Goal: Information Seeking & Learning: Find contact information

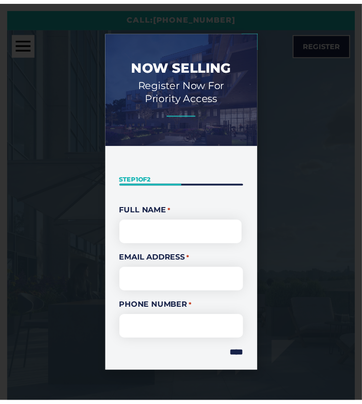
scroll to position [77, 0]
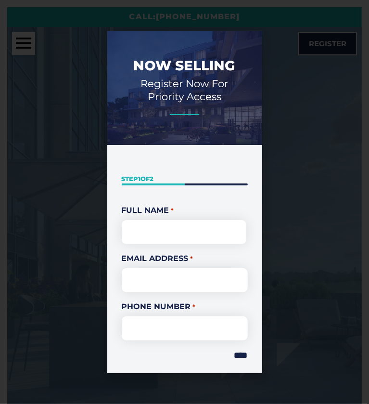
click at [262, 31] on icon "Close" at bounding box center [254, 38] width 15 height 15
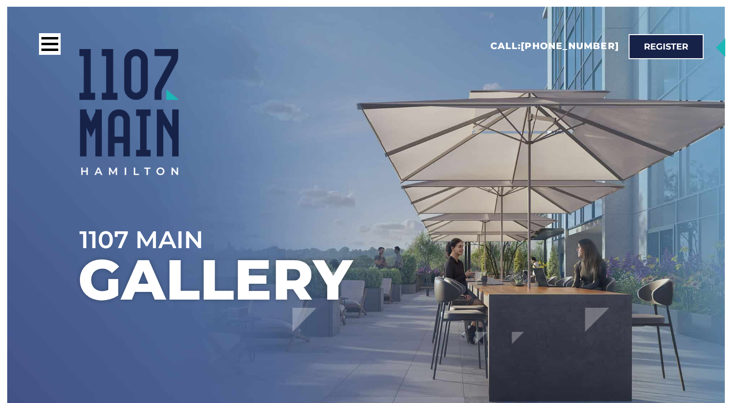
scroll to position [0, 0]
click at [63, 41] on div at bounding box center [197, 47] width 316 height 26
click at [60, 44] on div at bounding box center [50, 45] width 22 height 22
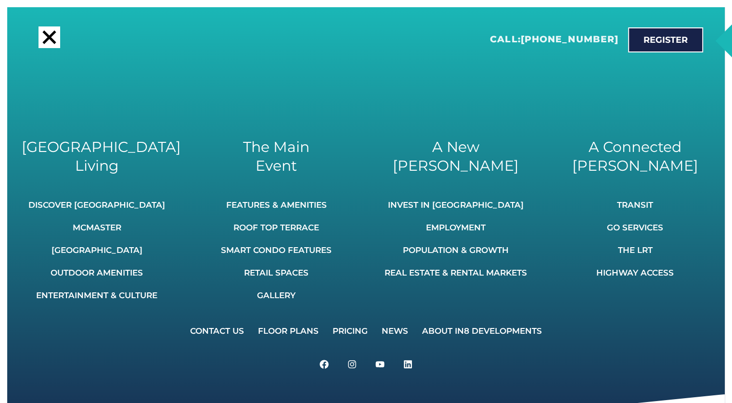
scroll to position [144, 0]
click at [218, 328] on link "Contact Us" at bounding box center [217, 331] width 66 height 21
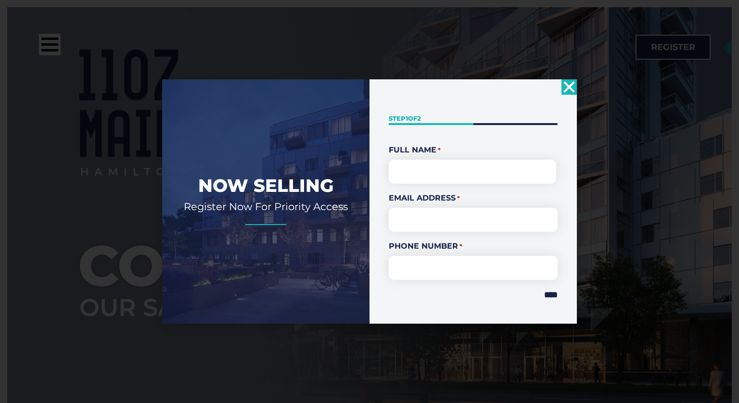
click at [568, 93] on icon "Close" at bounding box center [569, 86] width 15 height 15
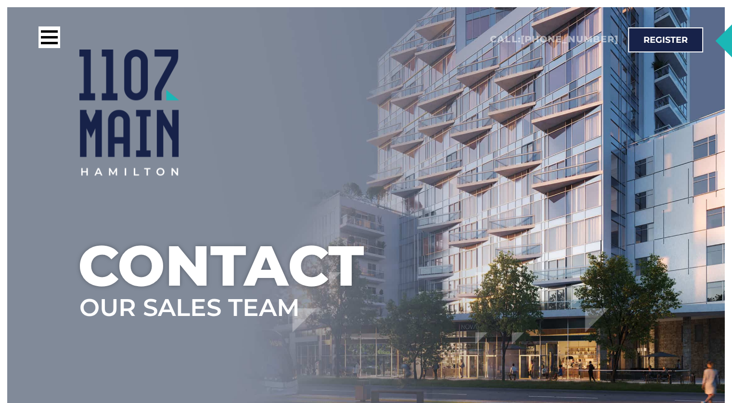
scroll to position [337, 0]
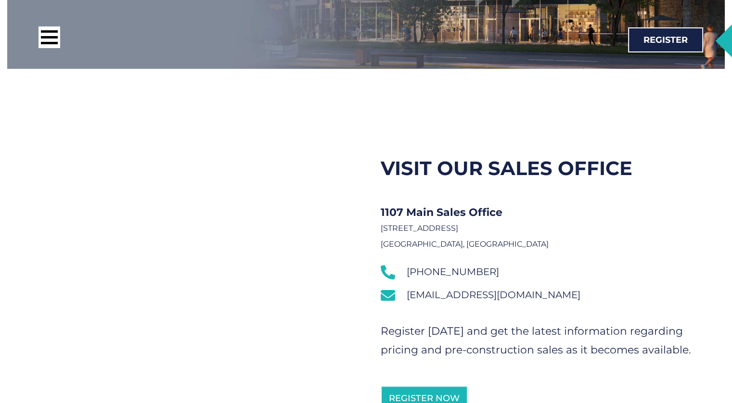
drag, startPoint x: 405, startPoint y: 265, endPoint x: 460, endPoint y: 269, distance: 55.0
click at [461, 269] on link "[PHONE_NUMBER]" at bounding box center [541, 272] width 320 height 14
click at [481, 242] on p "1107 Main Sales Office 15A-3220 Dufferin Street Toronto, Ontario" at bounding box center [541, 228] width 320 height 47
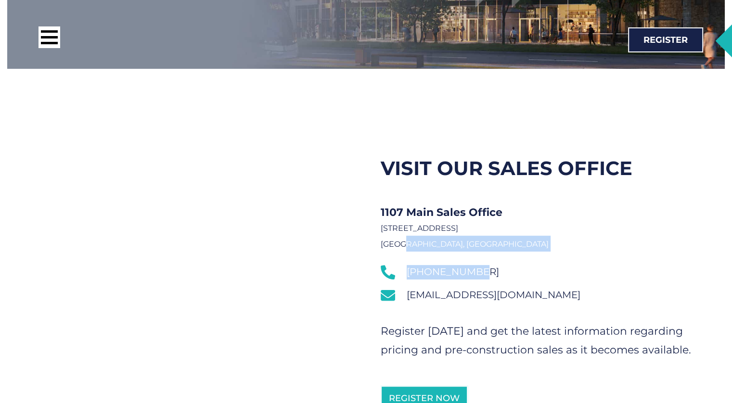
drag, startPoint x: 404, startPoint y: 254, endPoint x: 470, endPoint y: 273, distance: 68.6
click at [474, 273] on div "Visit Our Sales Office 1107 Main Sales Office 15A-3220 Dufferin Street Toronto,…" at bounding box center [540, 284] width 349 height 318
copy div "to, Ontario 416-800-3129"
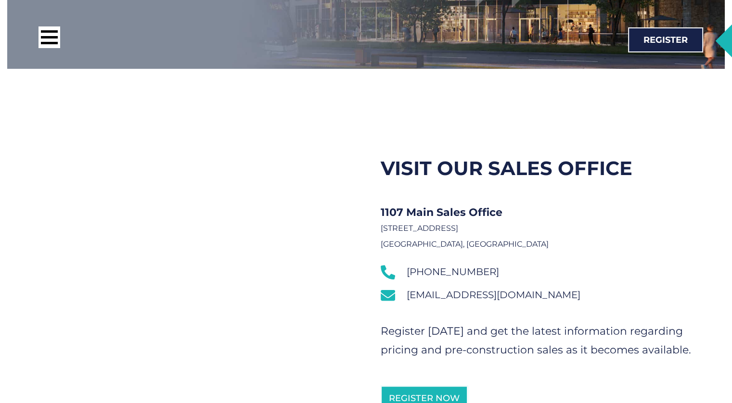
click at [457, 303] on div "Visit Our Sales Office 1107 Main Sales Office 15A-3220 Dufferin Street Toronto,…" at bounding box center [540, 284] width 349 height 318
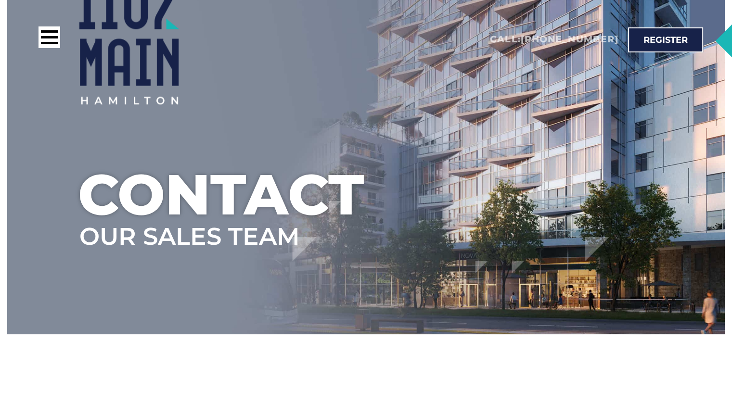
scroll to position [0, 0]
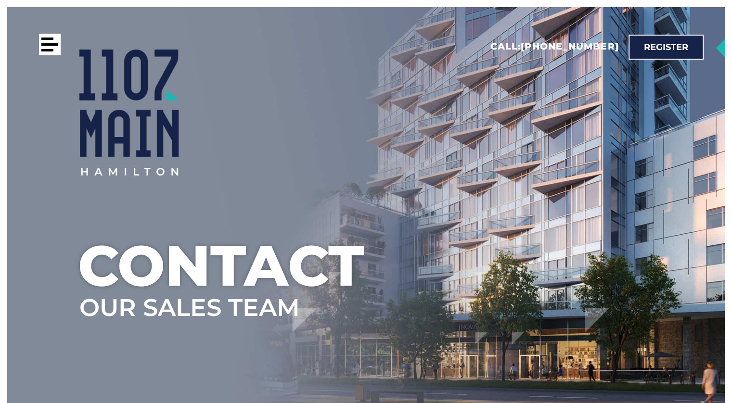
click at [58, 45] on div at bounding box center [50, 45] width 22 height 22
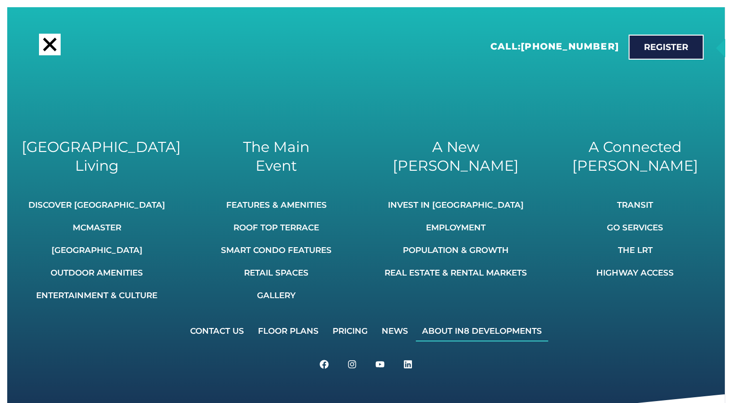
click at [476, 334] on link "About IN8 Developments" at bounding box center [482, 331] width 132 height 21
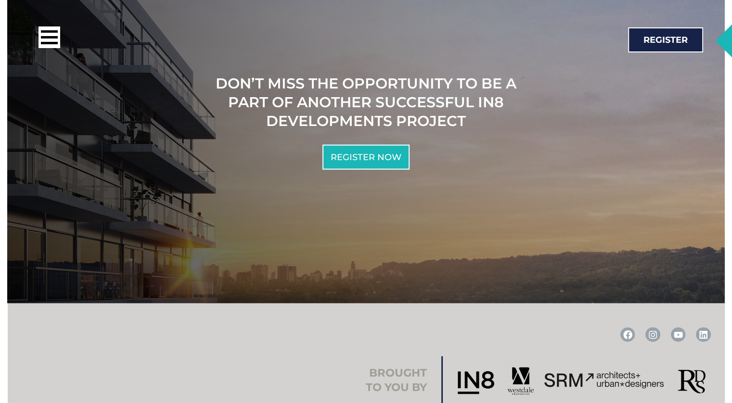
scroll to position [2272, 0]
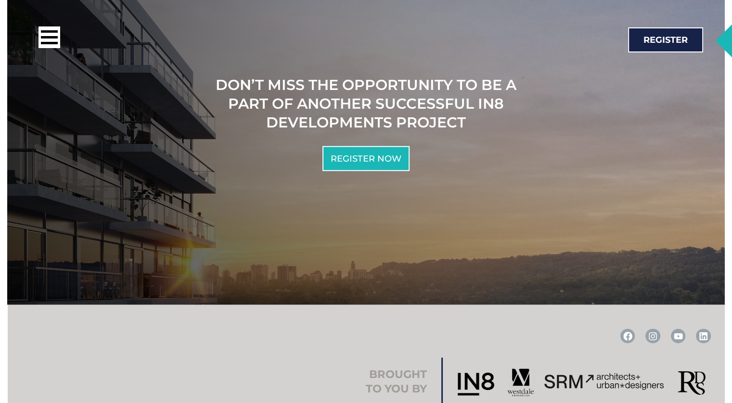
click at [33, 41] on div at bounding box center [184, 39] width 340 height 26
click at [44, 41] on div at bounding box center [50, 37] width 22 height 22
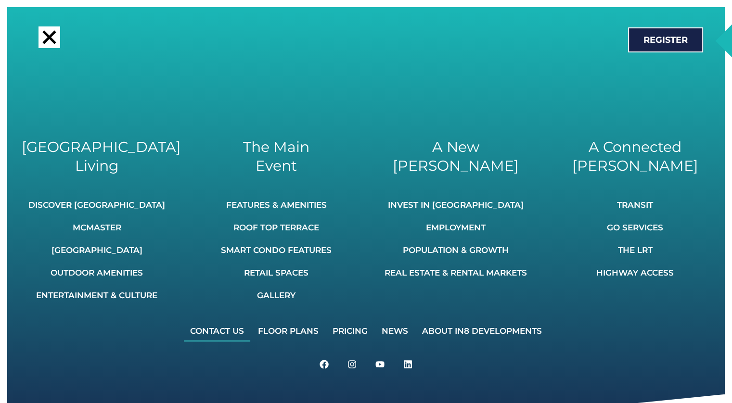
click at [225, 329] on link "Contact Us" at bounding box center [217, 331] width 66 height 21
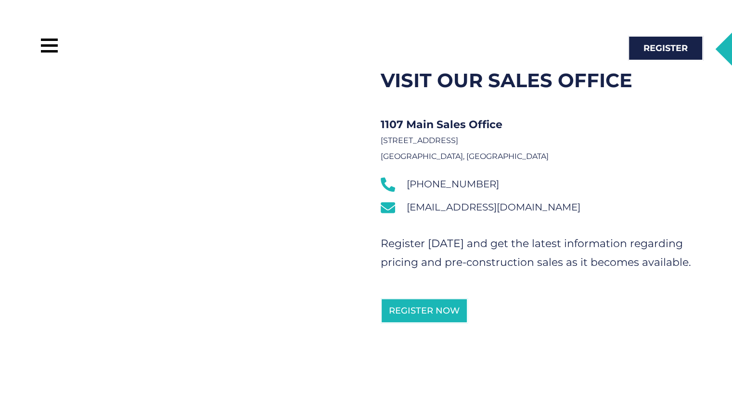
scroll to position [444, 0]
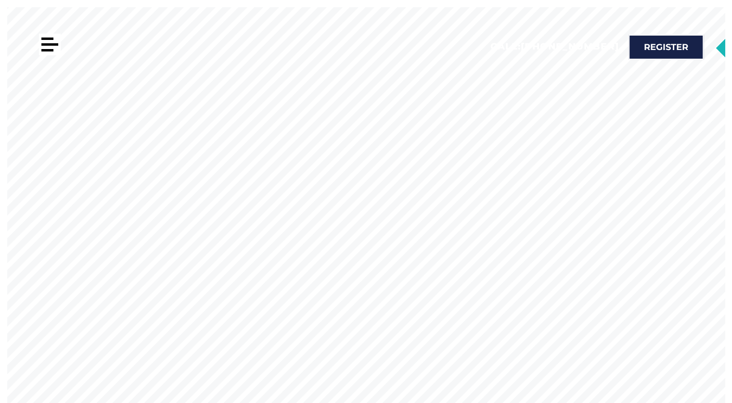
click at [54, 43] on div at bounding box center [49, 44] width 17 height 2
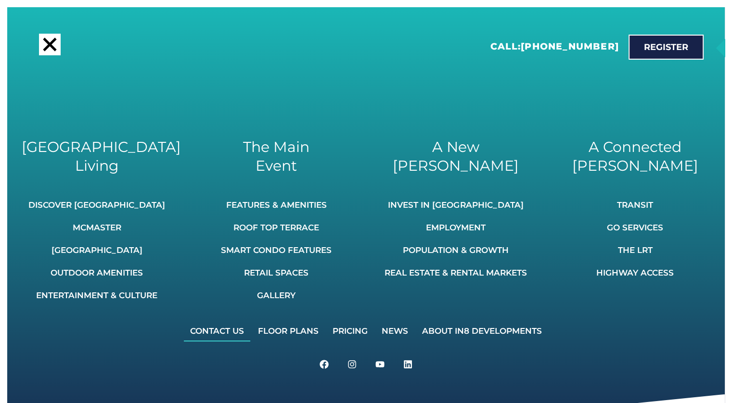
click at [229, 326] on link "Contact Us" at bounding box center [217, 331] width 66 height 21
